Goal: Information Seeking & Learning: Learn about a topic

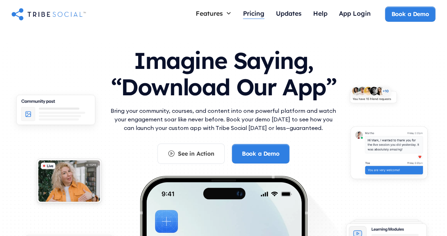
click at [250, 13] on div "Pricing" at bounding box center [253, 13] width 21 height 8
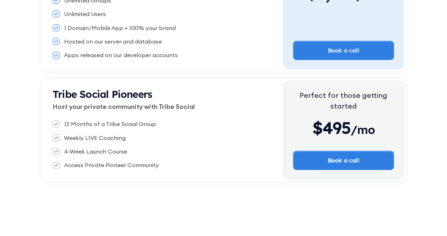
scroll to position [36, 0]
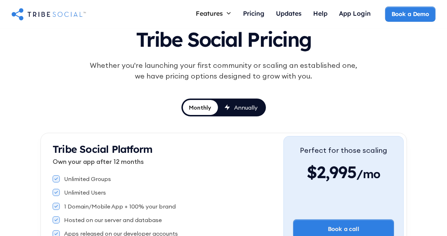
click at [243, 109] on div "Annually" at bounding box center [246, 108] width 24 height 8
